Goal: Task Accomplishment & Management: Manage account settings

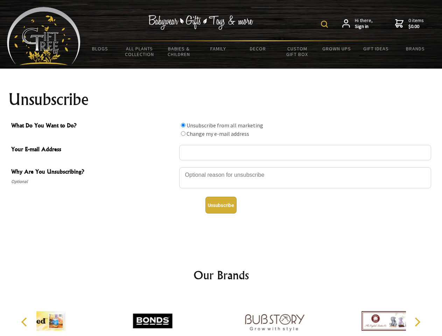
click at [325, 24] on img at bounding box center [324, 24] width 7 height 7
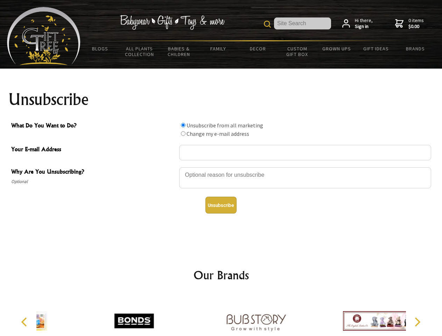
click at [221, 167] on div at bounding box center [305, 178] width 252 height 24
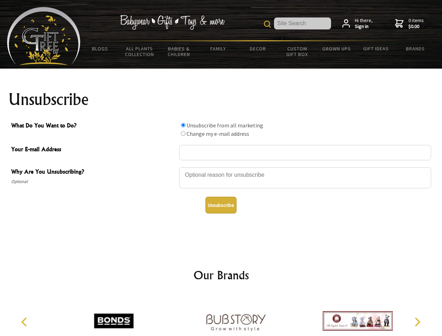
click at [183, 125] on input "What Do You Want to Do?" at bounding box center [183, 125] width 5 height 5
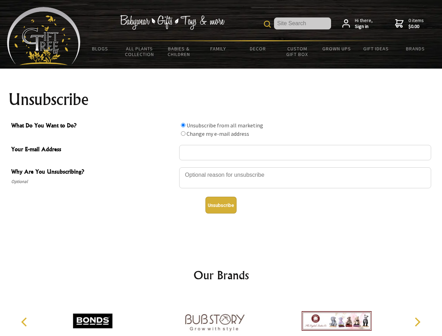
click at [183, 133] on input "What Do You Want to Do?" at bounding box center [183, 133] width 5 height 5
radio input "true"
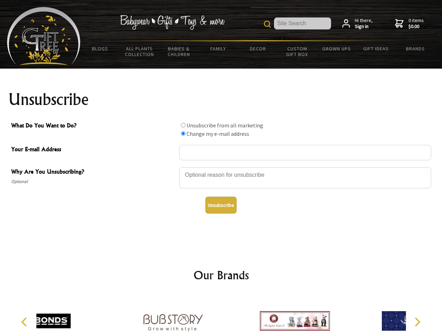
click at [221, 205] on button "Unsubscribe" at bounding box center [220, 205] width 31 height 17
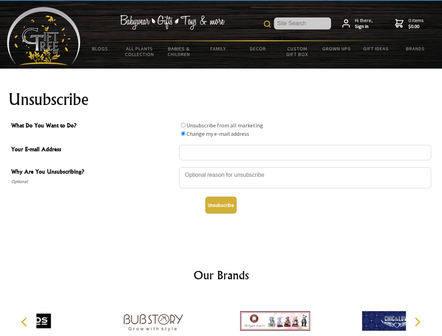
click at [25, 322] on icon "Previous" at bounding box center [24, 321] width 9 height 9
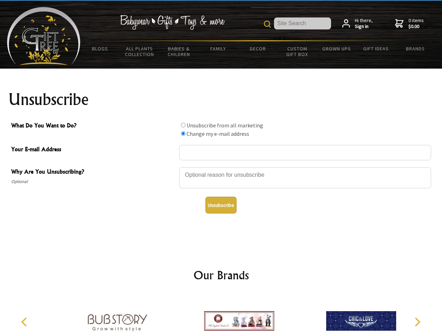
click at [417, 322] on icon "Next" at bounding box center [416, 321] width 9 height 9
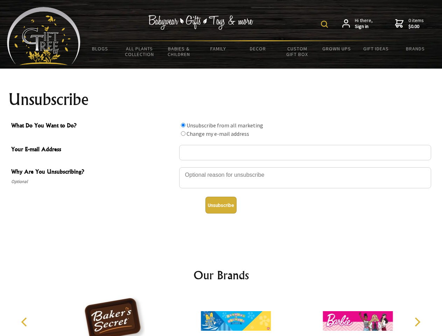
click at [325, 24] on img at bounding box center [324, 24] width 7 height 7
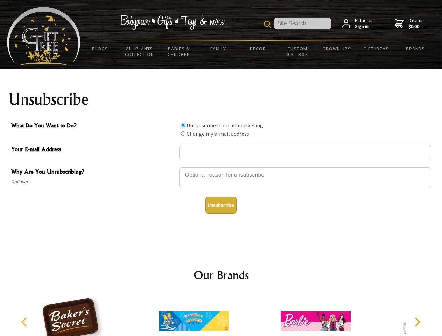
click at [221, 167] on div at bounding box center [305, 178] width 252 height 24
click at [183, 125] on input "What Do You Want to Do?" at bounding box center [183, 125] width 5 height 5
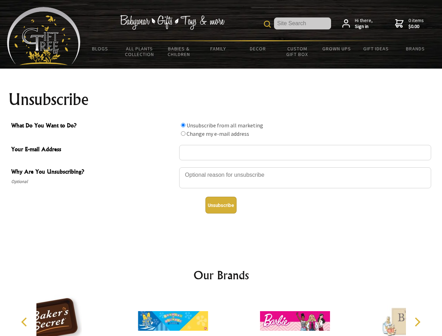
click at [183, 133] on input "What Do You Want to Do?" at bounding box center [183, 133] width 5 height 5
radio input "true"
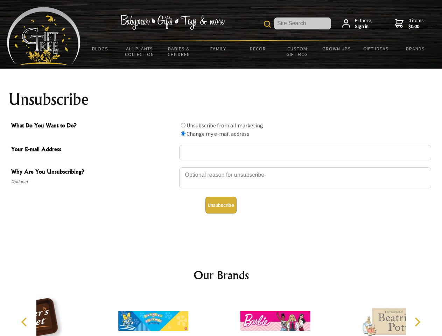
click at [221, 205] on button "Unsubscribe" at bounding box center [220, 205] width 31 height 17
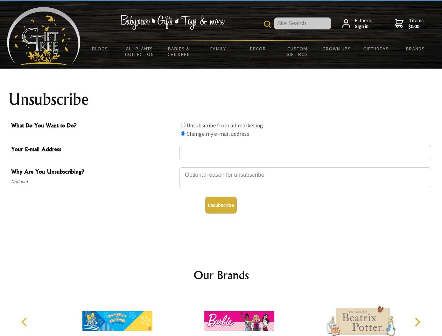
click at [25, 322] on icon "Previous" at bounding box center [24, 321] width 9 height 9
click at [417, 322] on icon "Next" at bounding box center [416, 321] width 9 height 9
